Goal: Communication & Community: Answer question/provide support

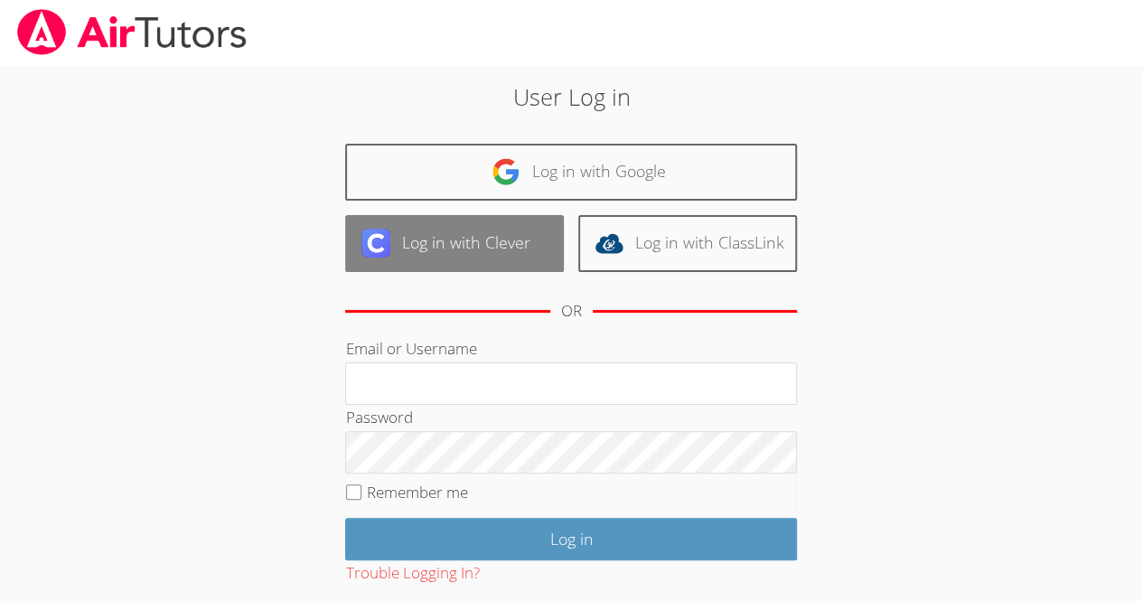
click at [461, 236] on link "Log in with Clever" at bounding box center [454, 243] width 219 height 57
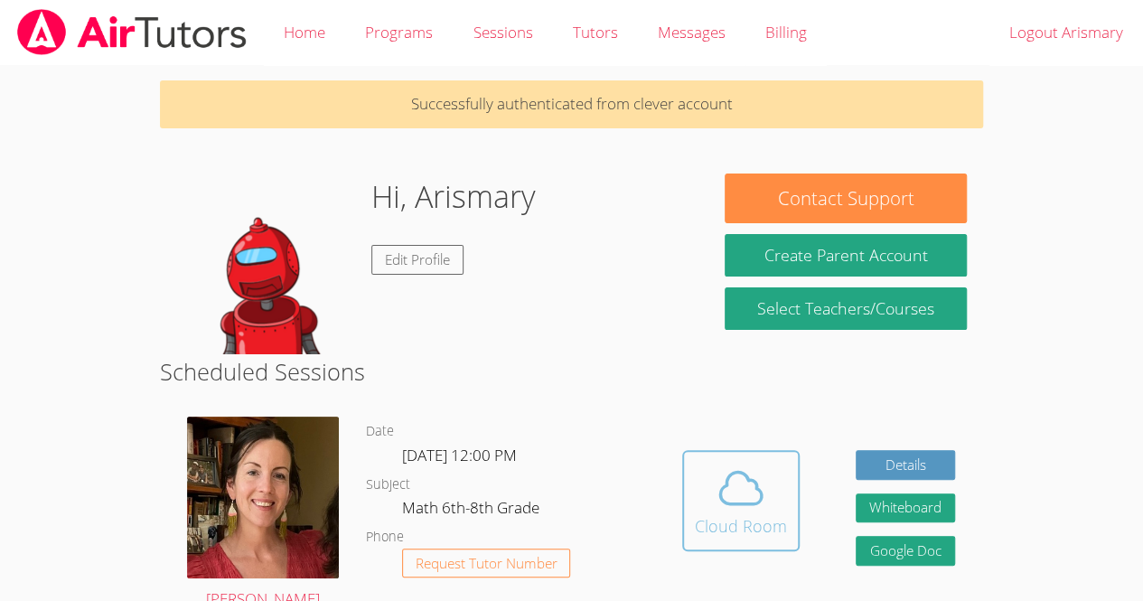
click at [737, 476] on icon at bounding box center [741, 488] width 51 height 51
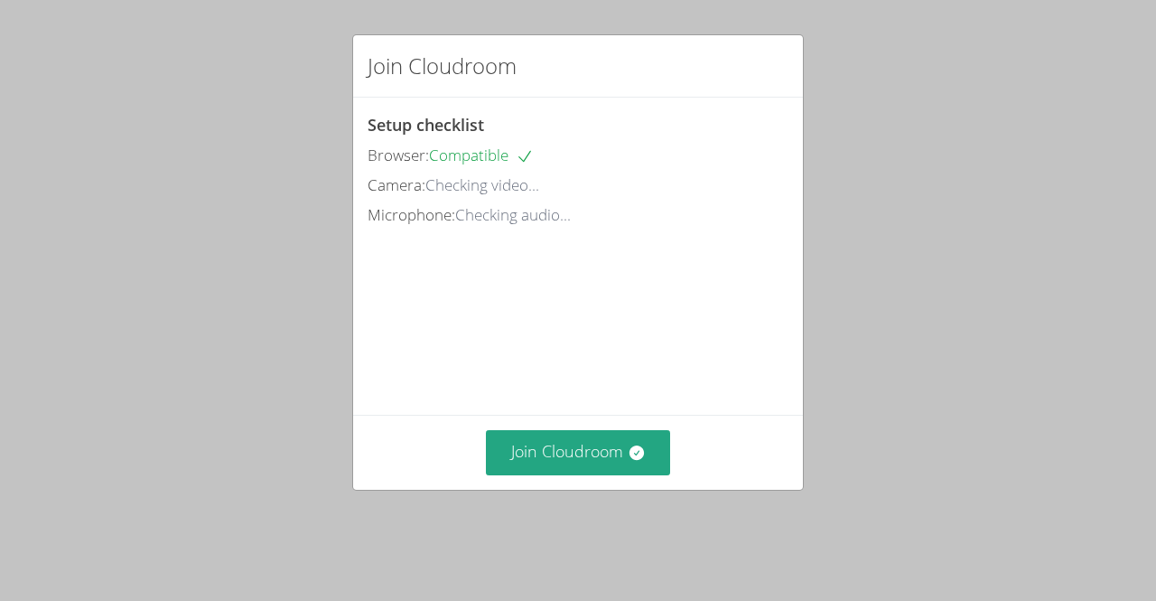
click at [669, 474] on div "Join Cloudroom" at bounding box center [578, 452] width 421 height 44
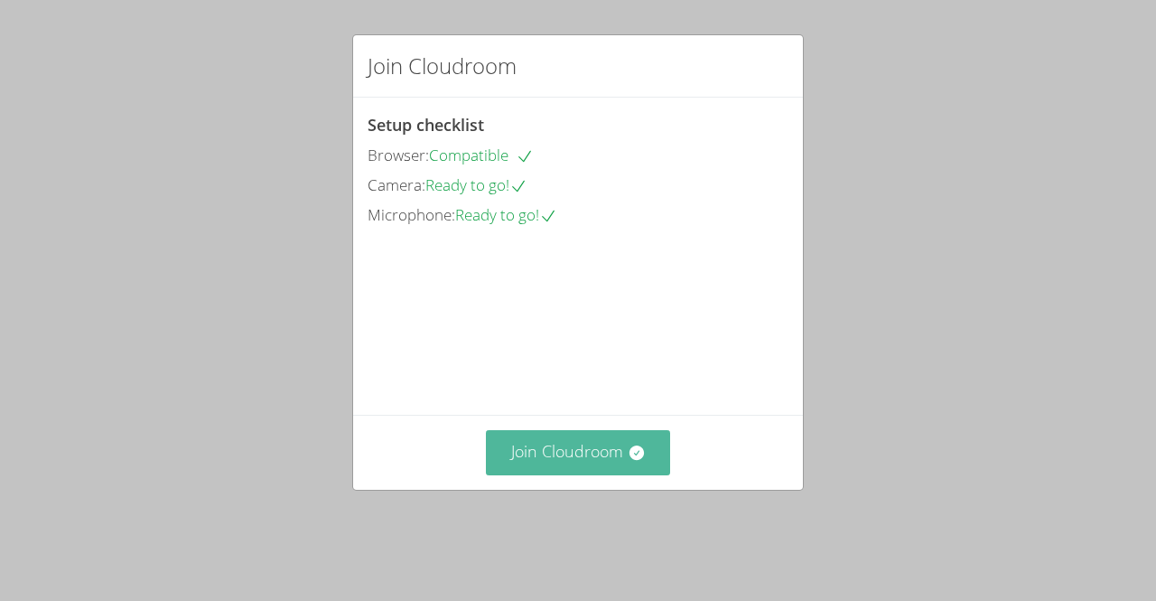
click at [633, 460] on icon at bounding box center [636, 452] width 14 height 14
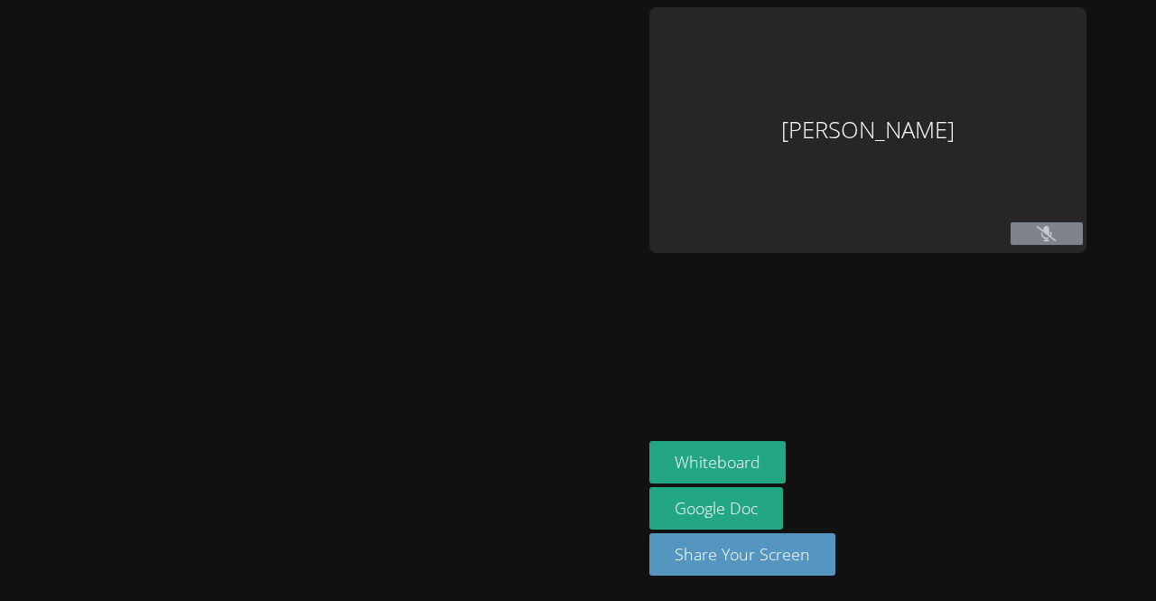
click at [5, 569] on main at bounding box center [321, 300] width 642 height 601
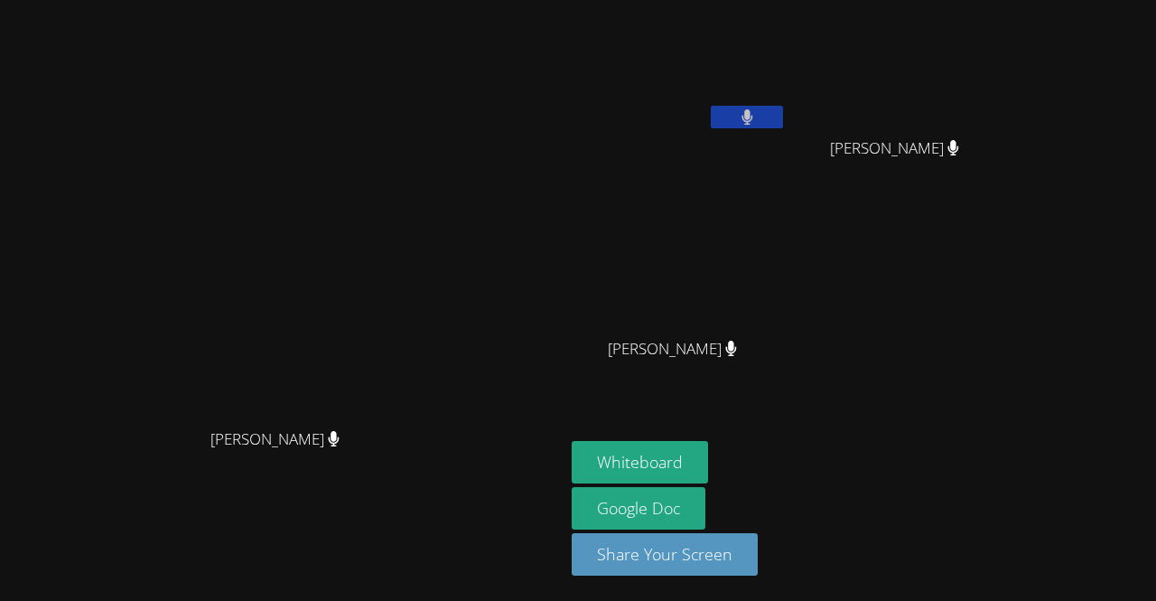
click at [1009, 329] on div "Arismary Ortiz Marquez Mynor Lopez Mendoza Mynor Lopez Mendoza Gabriela Perez-R…" at bounding box center [790, 204] width 437 height 394
click at [708, 475] on button "Whiteboard" at bounding box center [640, 462] width 136 height 42
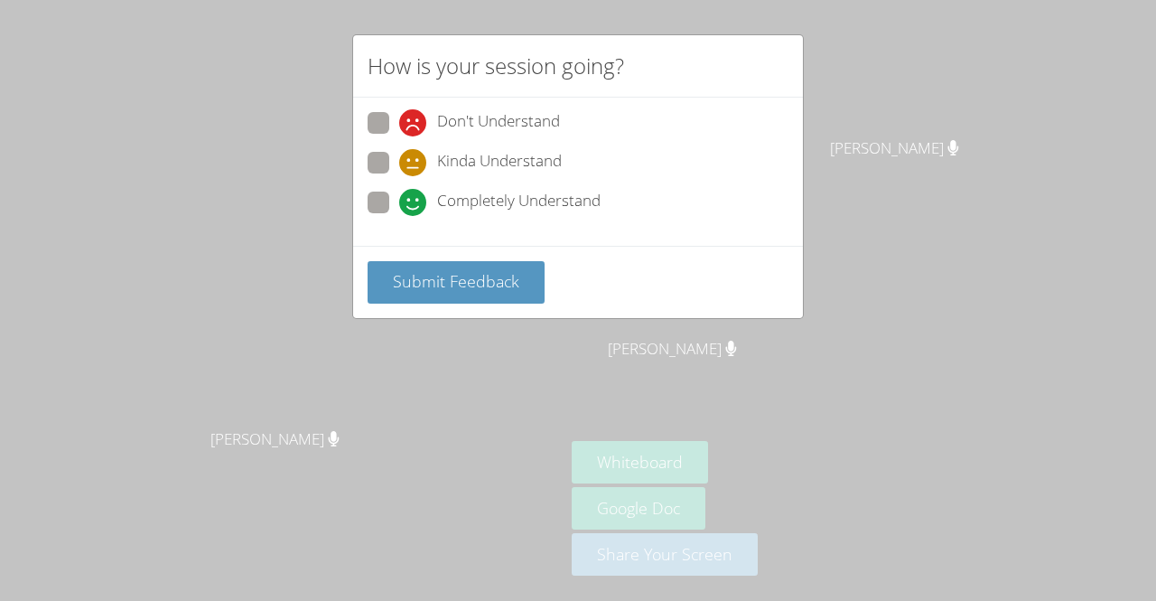
click at [399, 216] on span at bounding box center [399, 216] width 0 height 0
click at [399, 195] on input "Completely Understand" at bounding box center [406, 199] width 15 height 15
radio input "true"
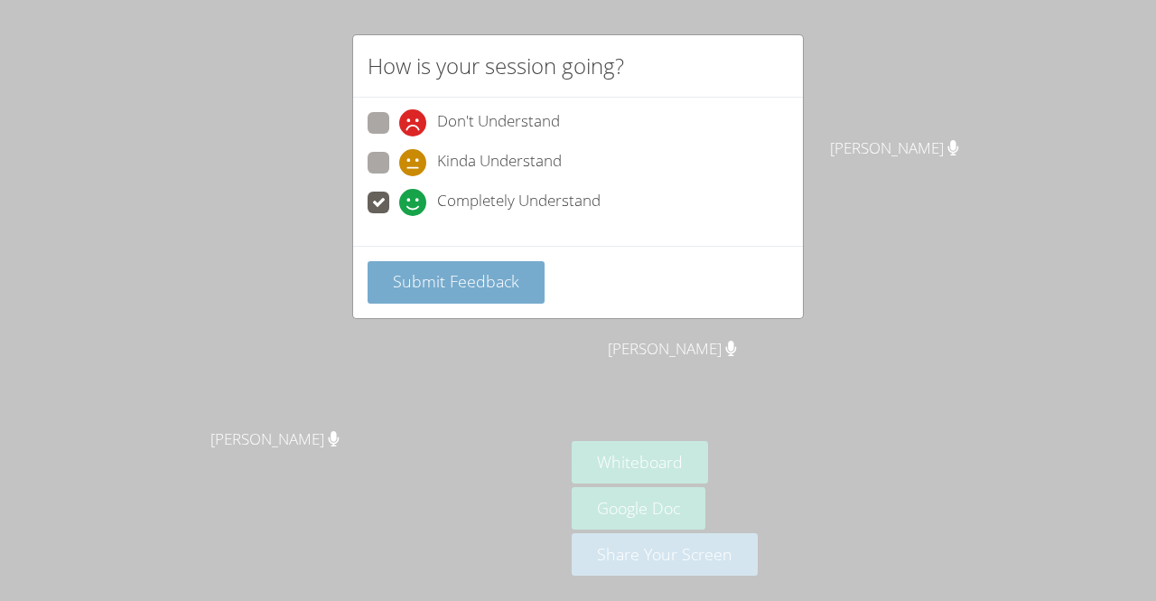
click at [401, 282] on span "Submit Feedback" at bounding box center [456, 281] width 126 height 22
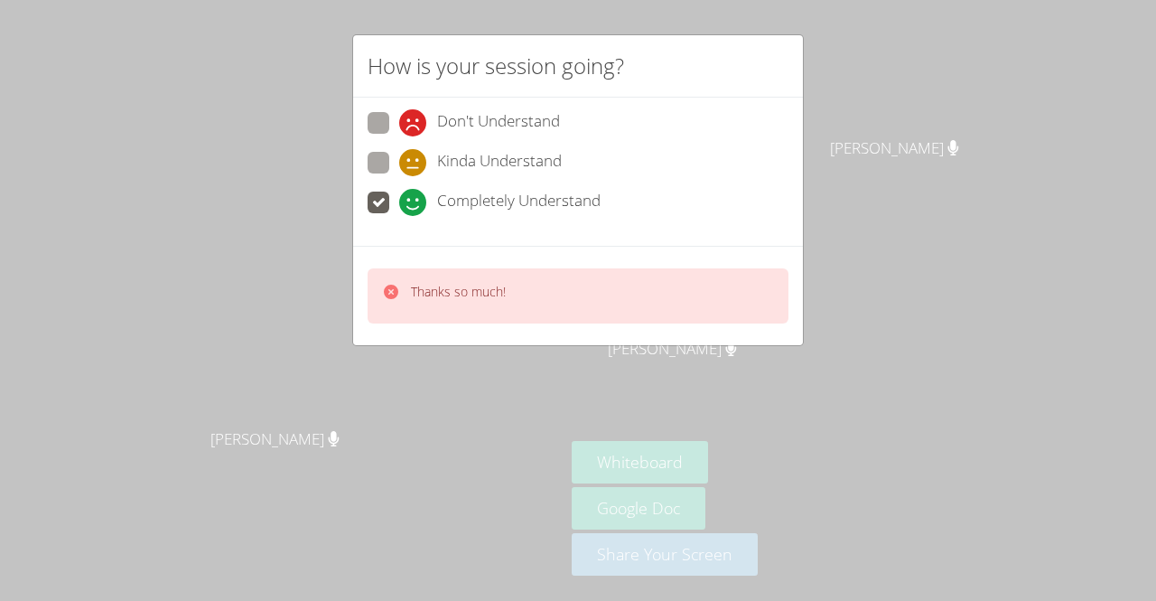
click at [1006, 393] on div "How is your session going? Don't Understand Kinda Understand Completely Underst…" at bounding box center [578, 300] width 1156 height 601
click at [993, 399] on div "How is your session going? Don't Understand Kinda Understand Completely Underst…" at bounding box center [578, 300] width 1156 height 601
